Goal: Task Accomplishment & Management: Manage account settings

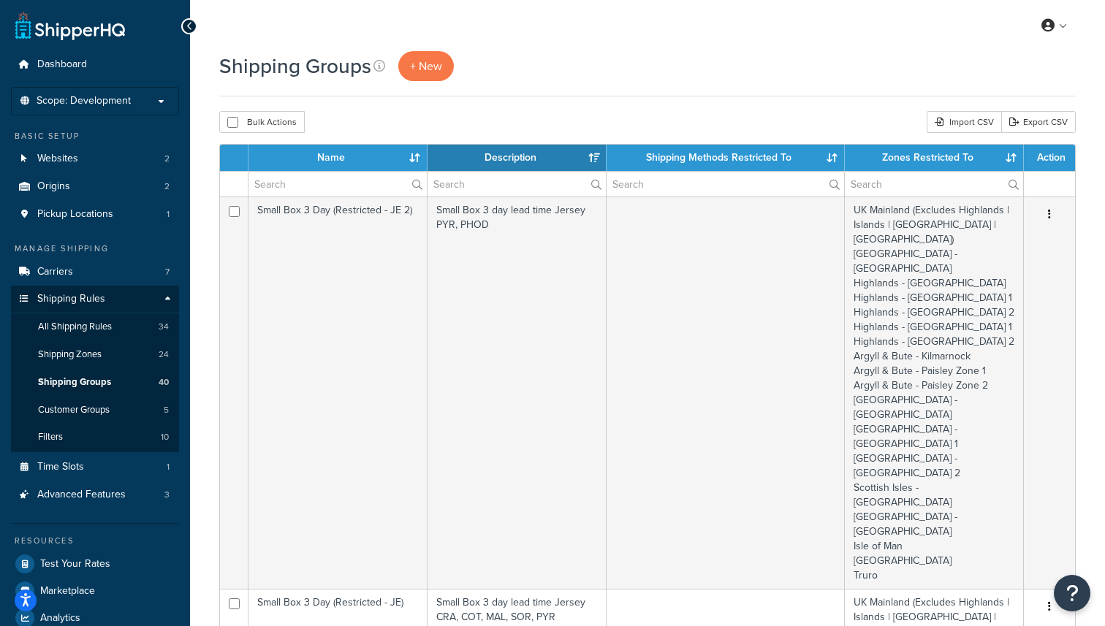
select select "15"
click at [127, 360] on link "Shipping Zones 24" at bounding box center [95, 354] width 168 height 27
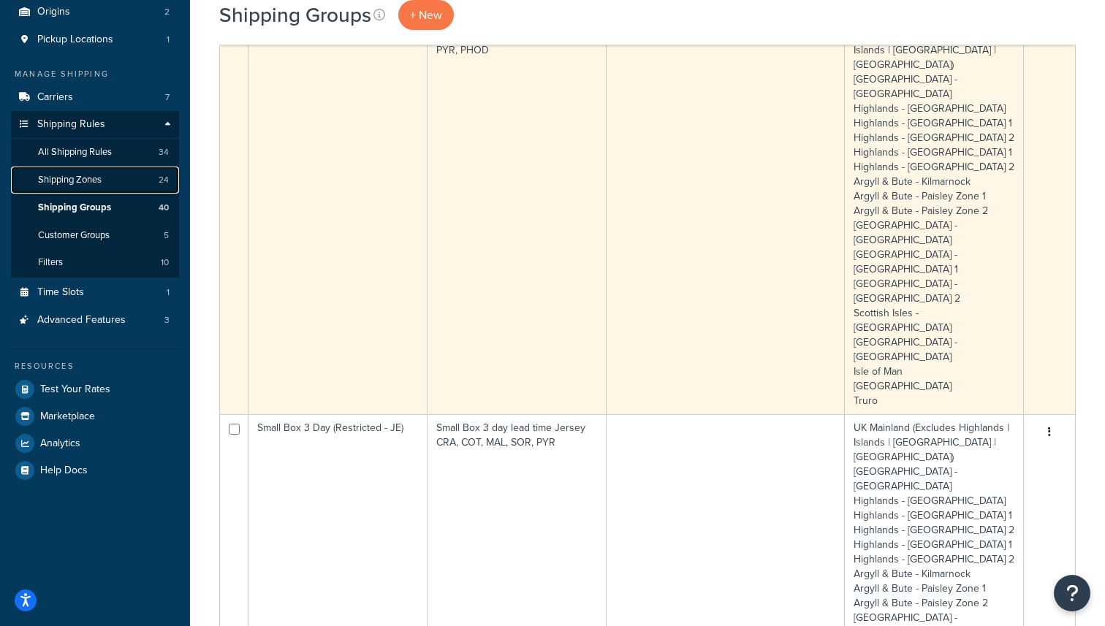
scroll to position [281, 0]
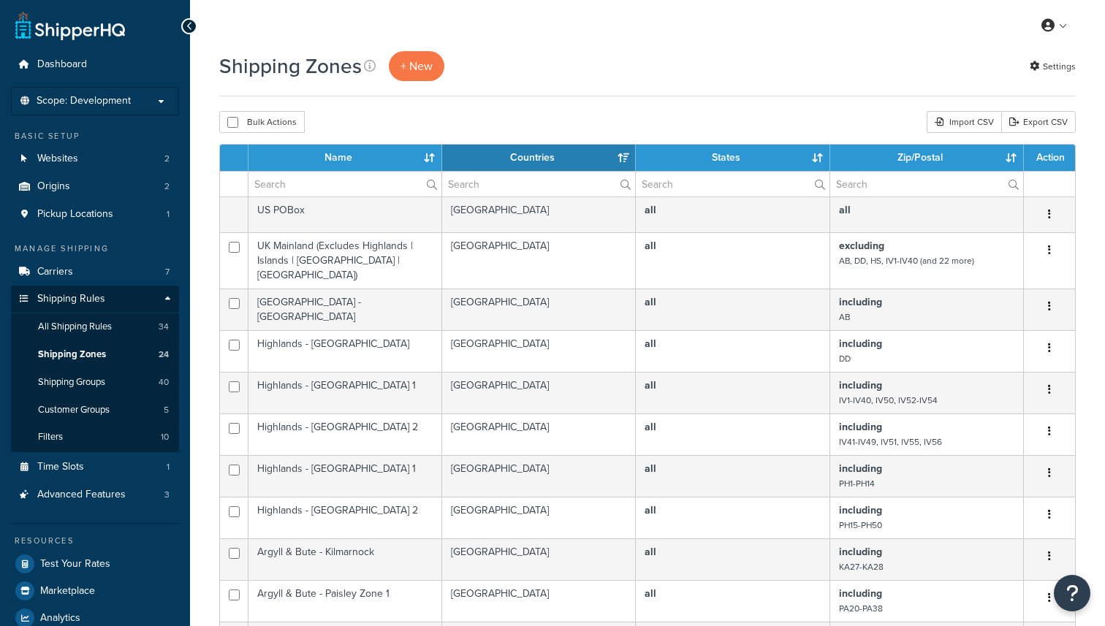
select select "15"
click at [98, 376] on span "Shipping Groups" at bounding box center [71, 382] width 67 height 12
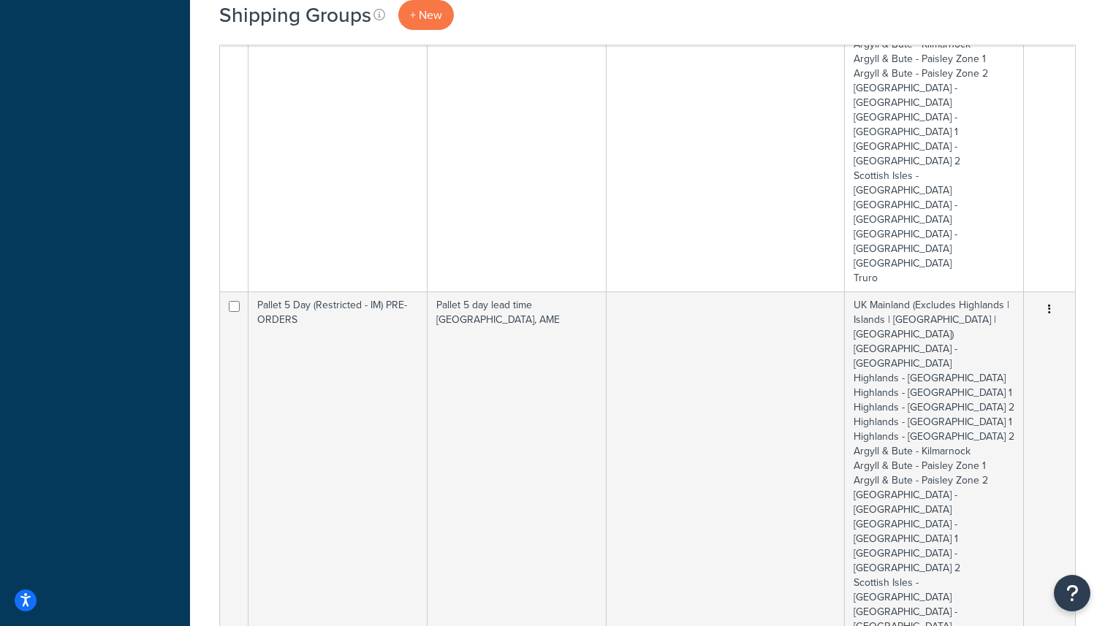
scroll to position [3305, 0]
select select "100"
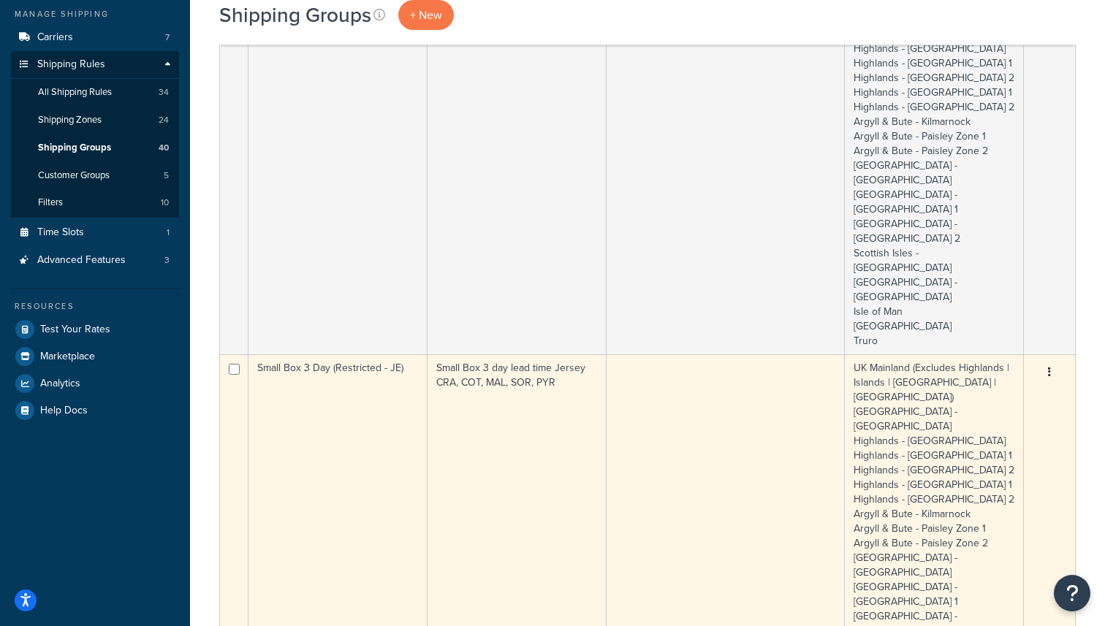
scroll to position [0, 0]
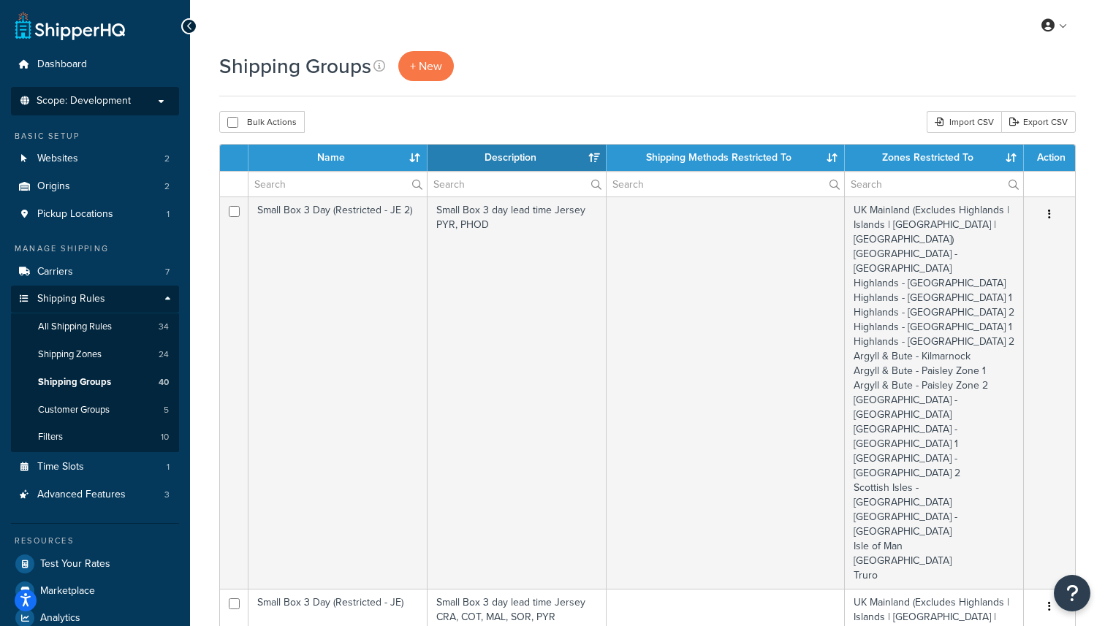
click at [134, 103] on p "Scope: Development" at bounding box center [95, 101] width 155 height 12
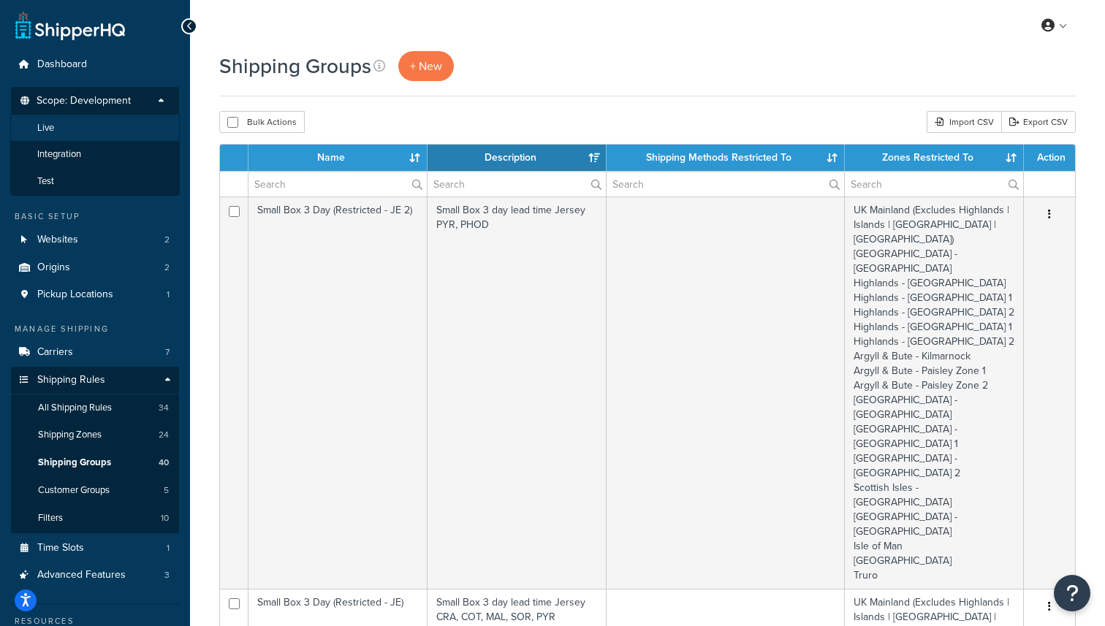
click at [107, 126] on li "Live" at bounding box center [94, 128] width 169 height 27
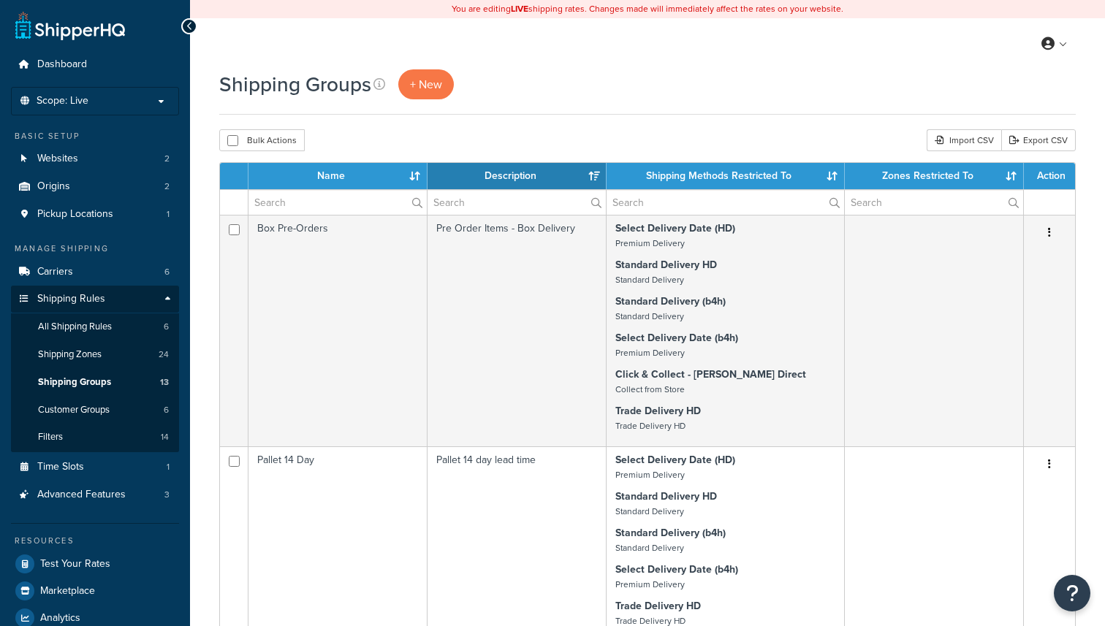
select select "15"
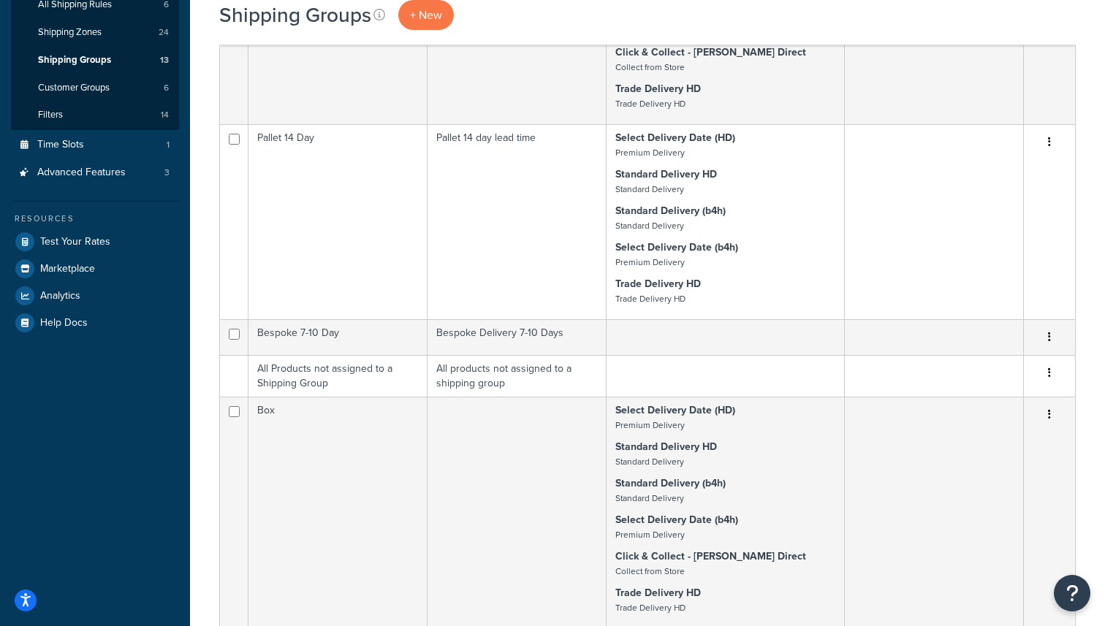
scroll to position [323, 0]
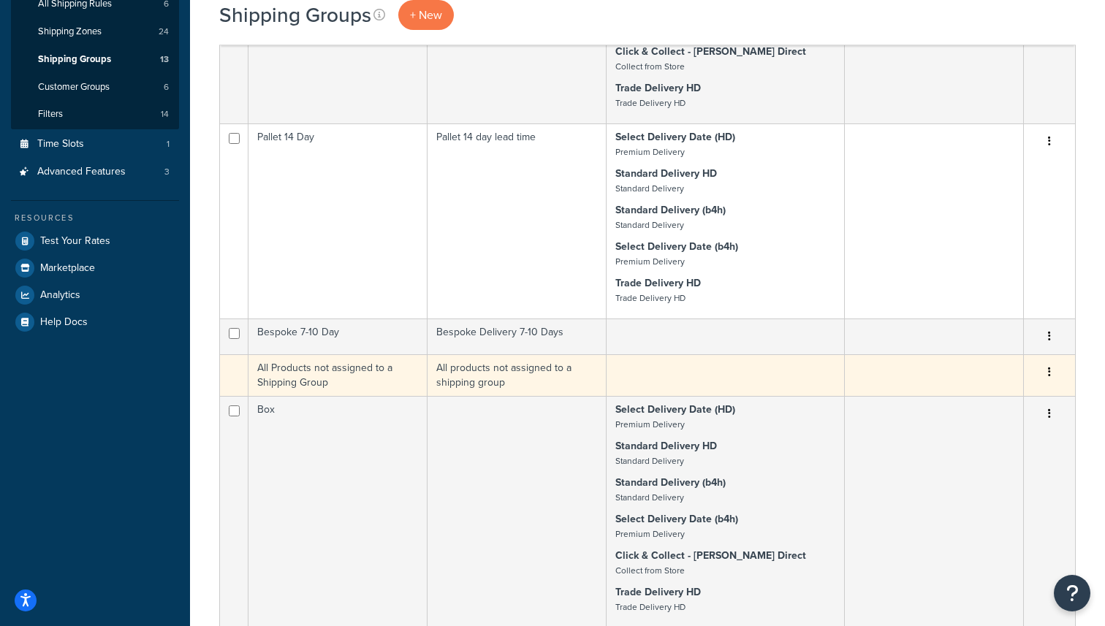
click at [385, 373] on td "All Products not assigned to a Shipping Group" at bounding box center [337, 375] width 179 height 42
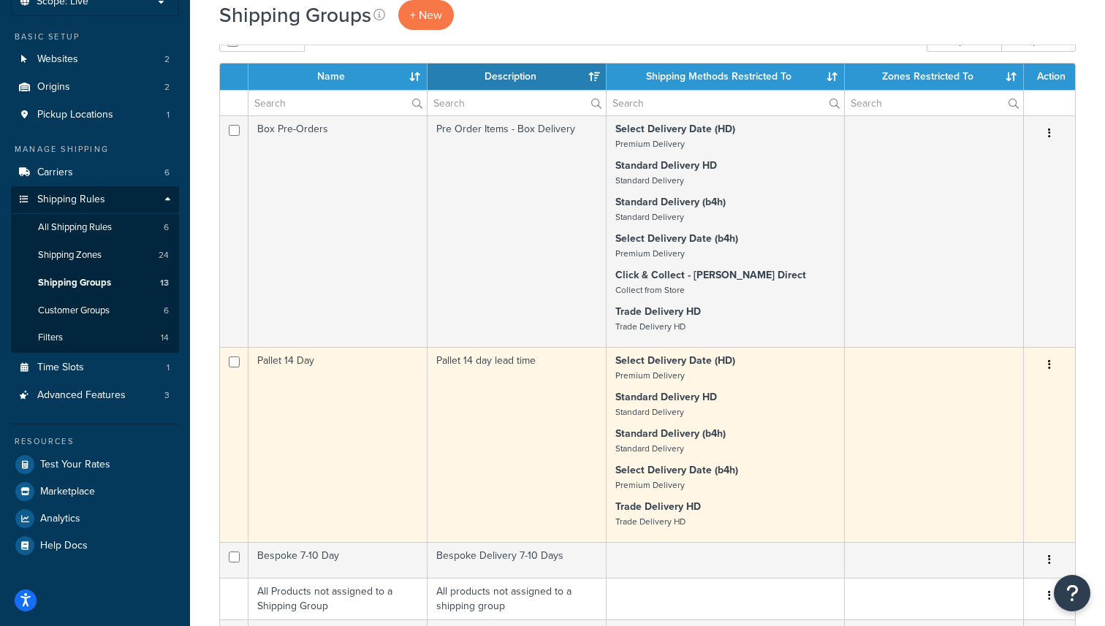
scroll to position [0, 0]
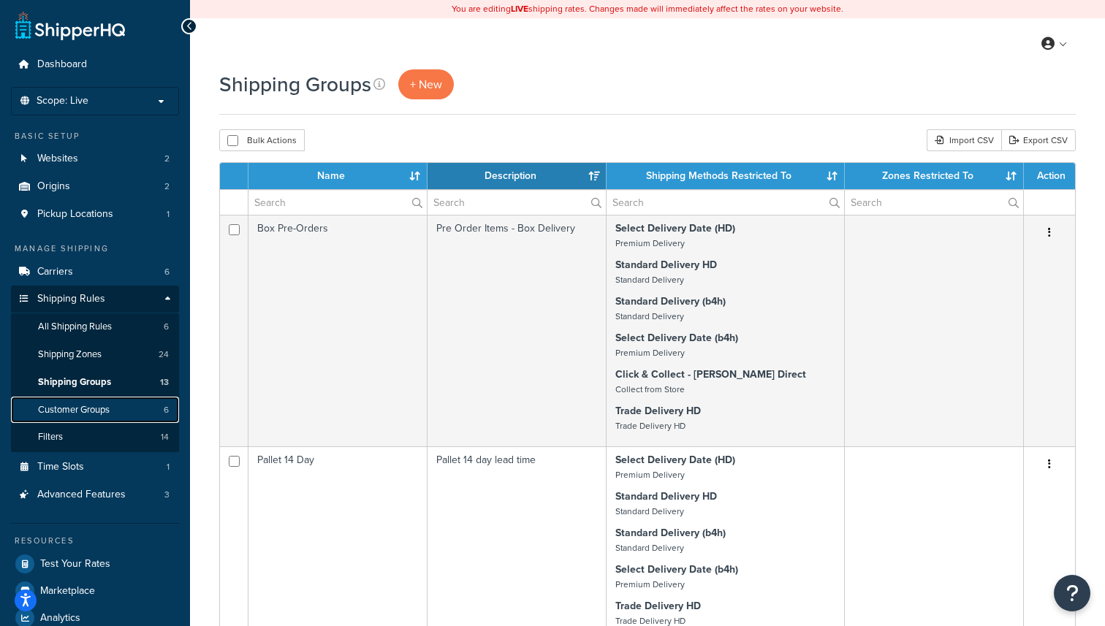
click at [121, 407] on link "Customer Groups 6" at bounding box center [95, 410] width 168 height 27
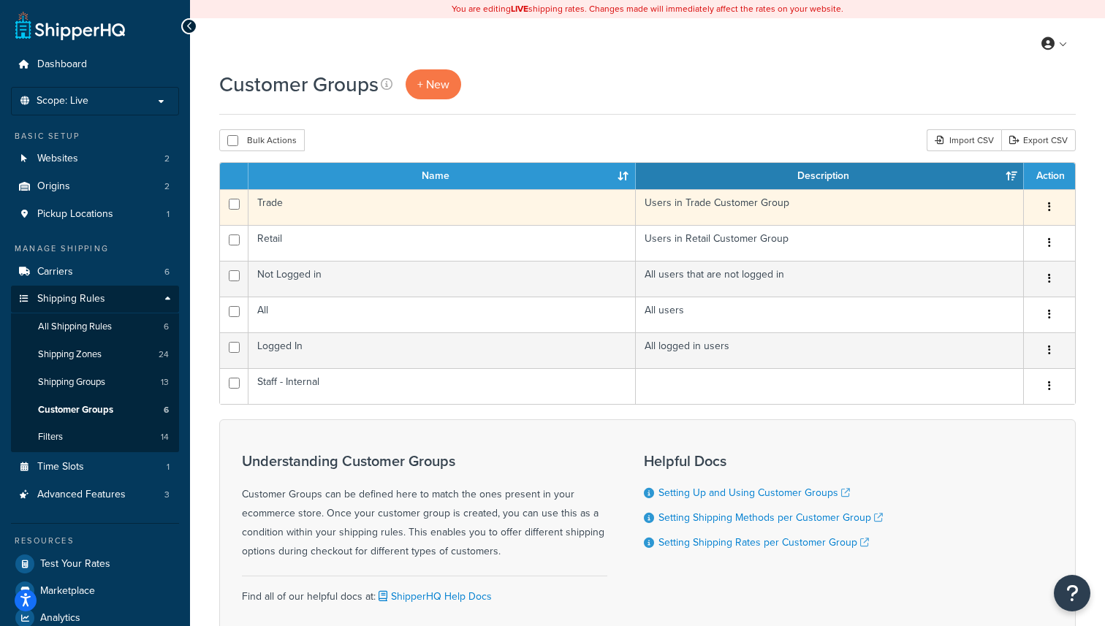
click at [800, 203] on td "Users in Trade Customer Group" at bounding box center [830, 207] width 388 height 36
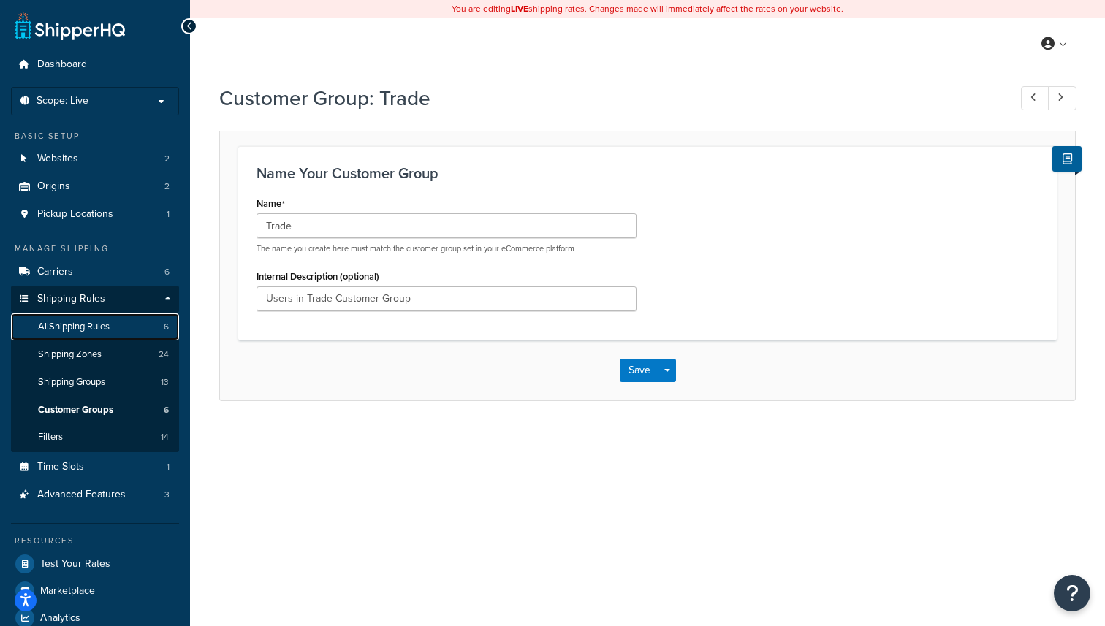
click at [115, 325] on link "All Shipping Rules 6" at bounding box center [95, 326] width 168 height 27
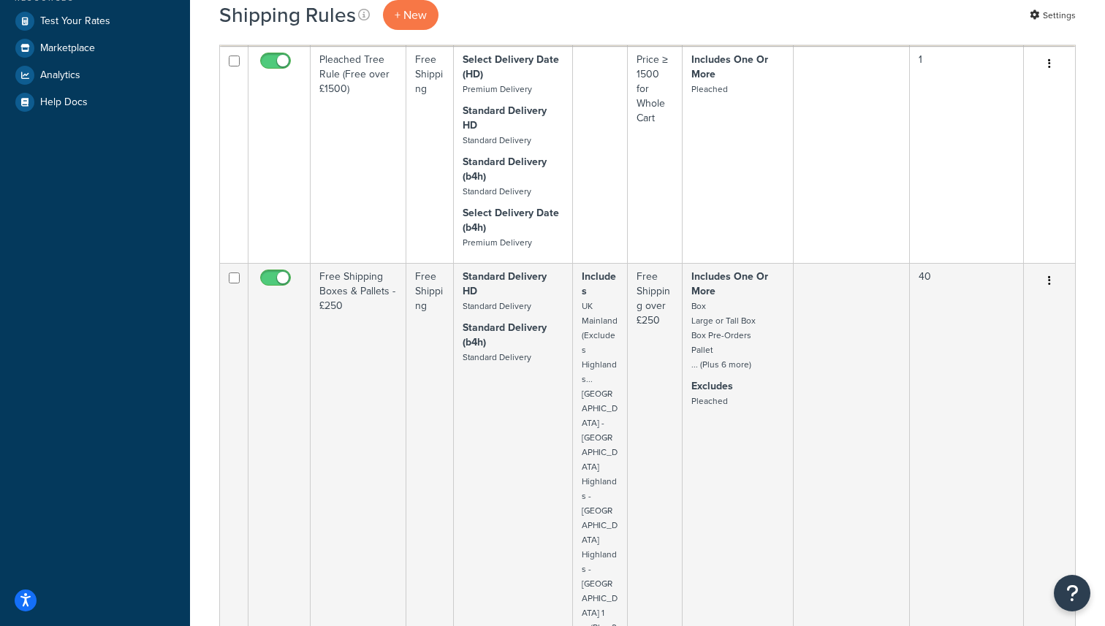
scroll to position [631, 0]
